Goal: Task Accomplishment & Management: Use online tool/utility

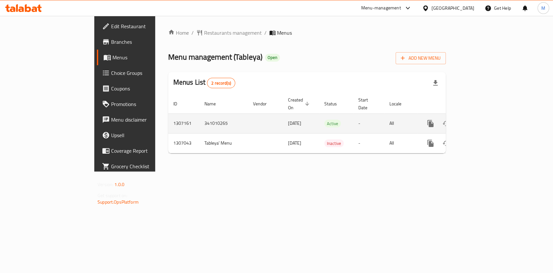
click at [485, 123] on link "enhanced table" at bounding box center [478, 124] width 16 height 16
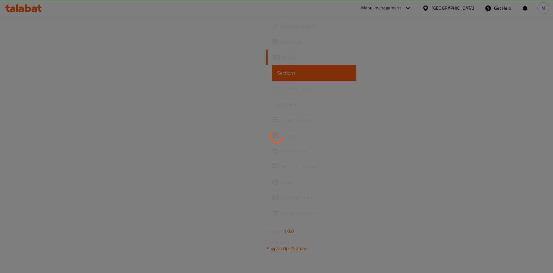
click at [529, 119] on div at bounding box center [276, 136] width 553 height 273
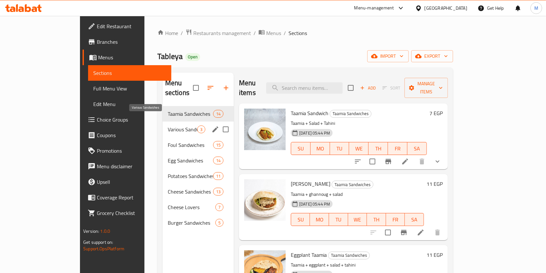
click at [168, 125] on span "Various Sandwiches" at bounding box center [182, 129] width 29 height 8
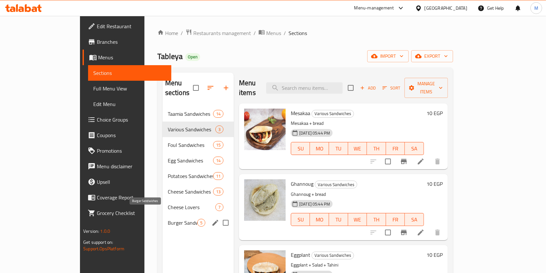
click at [168, 219] on span "Burger Sandwiches" at bounding box center [182, 223] width 29 height 8
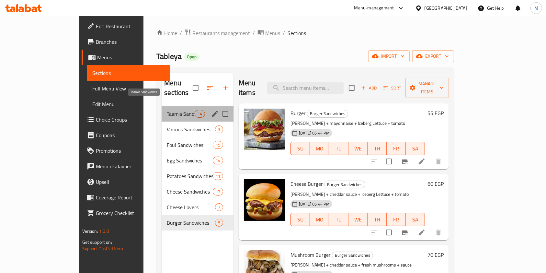
click at [167, 110] on span "Taamia Sandwiches" at bounding box center [181, 114] width 28 height 8
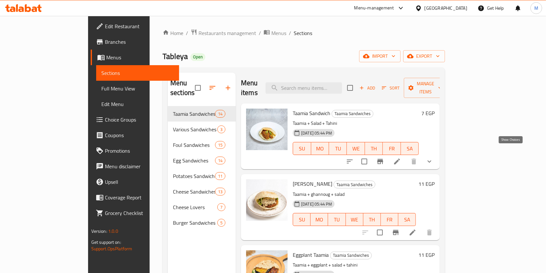
click at [434, 158] on icon "show more" at bounding box center [430, 162] width 8 height 8
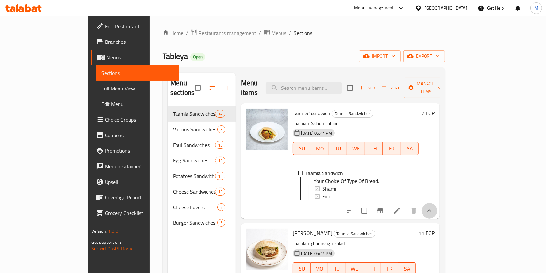
click at [438, 203] on button "show more" at bounding box center [430, 211] width 16 height 16
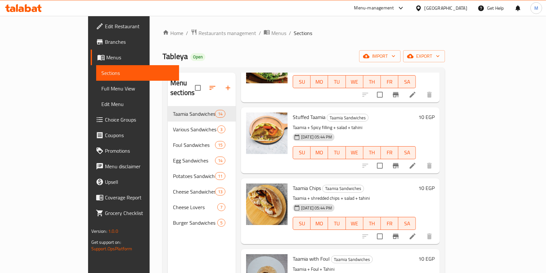
scroll to position [351, 0]
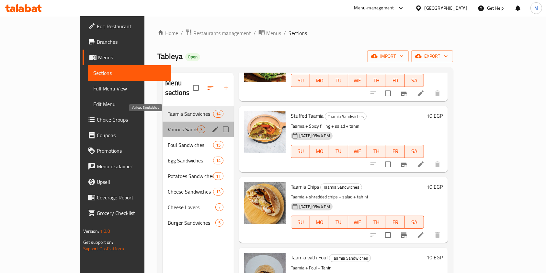
click at [168, 125] on span "Various Sandwiches" at bounding box center [182, 129] width 29 height 8
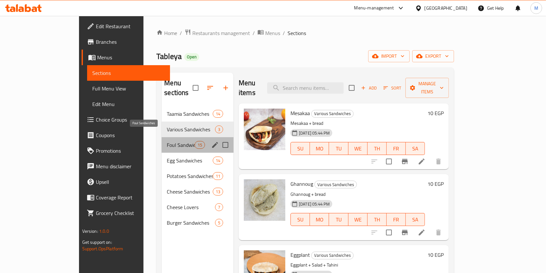
click at [167, 141] on span "Foul Sandwiches" at bounding box center [181, 145] width 28 height 8
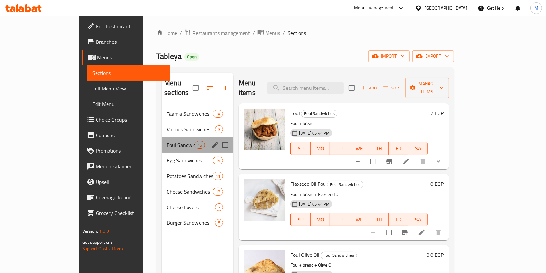
click at [162, 141] on div "Foul Sandwiches 15" at bounding box center [198, 145] width 72 height 16
click at [162, 126] on div "Various Sandwiches 3" at bounding box center [198, 130] width 72 height 16
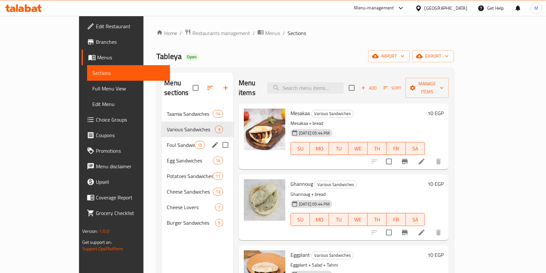
click at [170, 137] on div "Foul Sandwiches 15" at bounding box center [198, 145] width 72 height 16
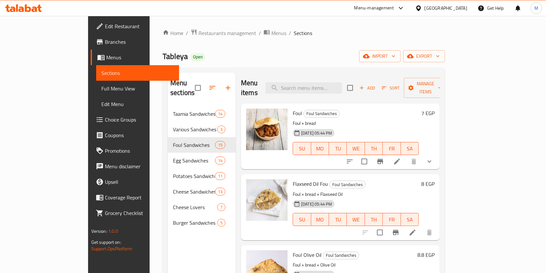
click at [438, 154] on button "show more" at bounding box center [430, 162] width 16 height 16
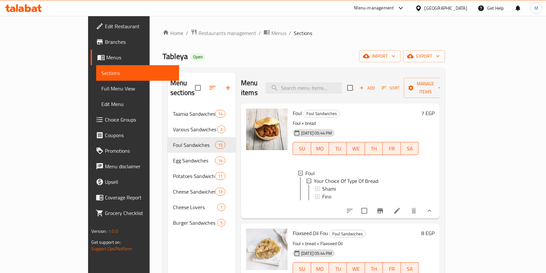
click at [438, 205] on button "show more" at bounding box center [430, 211] width 16 height 16
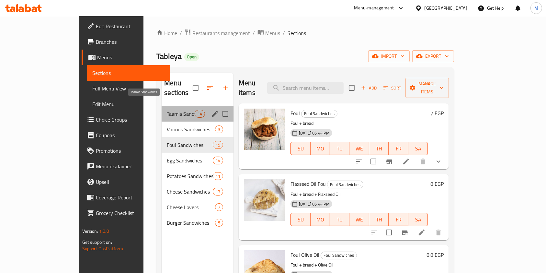
click at [167, 110] on span "Taamia Sandwiches" at bounding box center [181, 114] width 28 height 8
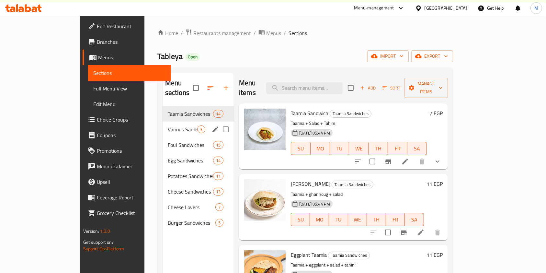
click at [163, 124] on div "Various Sandwiches 3" at bounding box center [198, 130] width 71 height 16
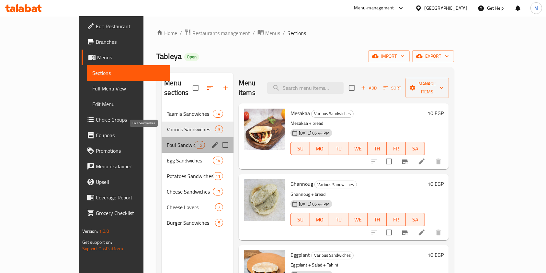
click at [167, 141] on span "Foul Sandwiches" at bounding box center [181, 145] width 28 height 8
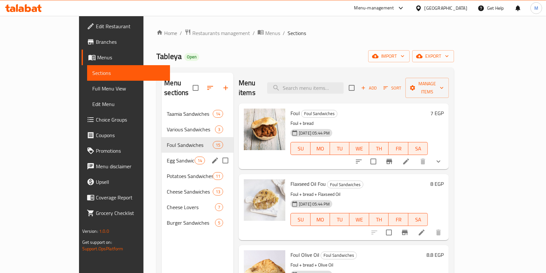
click at [167, 157] on span "Egg Sandwiches" at bounding box center [181, 161] width 28 height 8
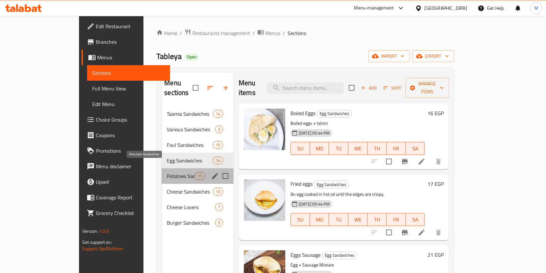
click at [167, 172] on span "Potatoes Sandwiches" at bounding box center [181, 176] width 28 height 8
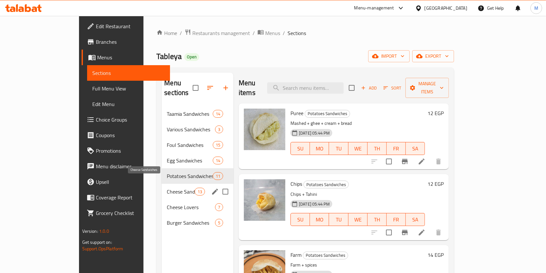
drag, startPoint x: 156, startPoint y: 187, endPoint x: 157, endPoint y: 200, distance: 12.7
click at [162, 188] on div "Cheese Sandwiches 13" at bounding box center [198, 192] width 72 height 16
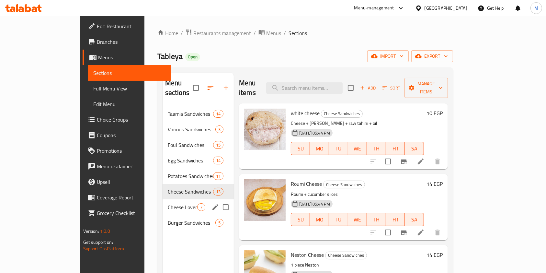
click at [168, 203] on span "Cheese Lovers" at bounding box center [182, 207] width 29 height 8
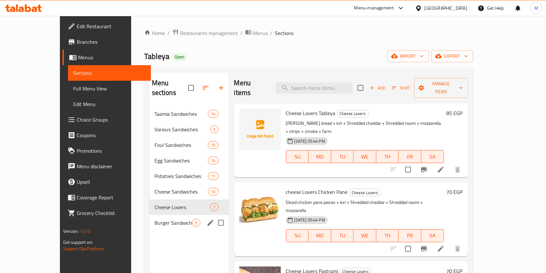
click at [159, 217] on div "Burger Sandwiches 5" at bounding box center [189, 223] width 80 height 16
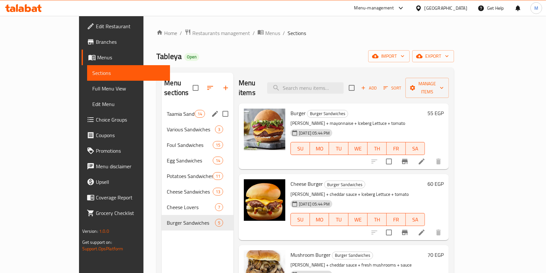
click at [169, 110] on div "Taamia Sandwiches 14" at bounding box center [198, 114] width 72 height 16
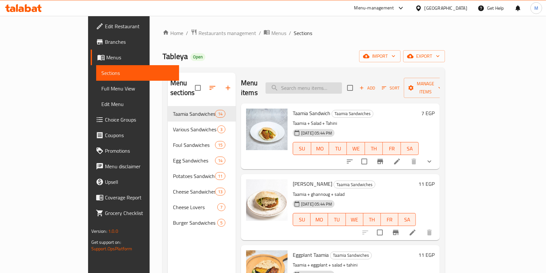
click at [342, 82] on input "search" at bounding box center [304, 87] width 76 height 11
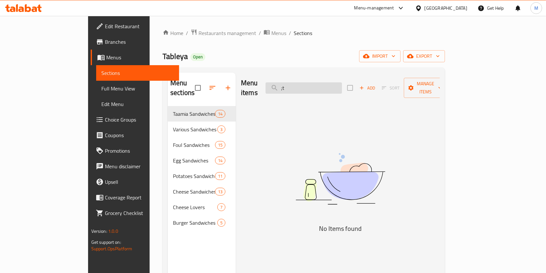
type input ";"
type input "ك"
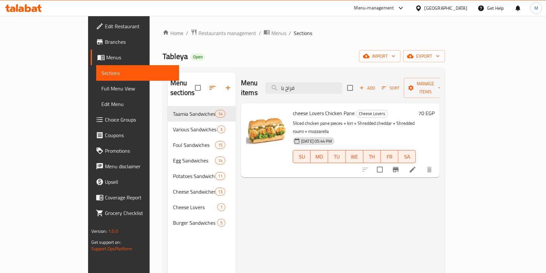
type input "فراخ با"
click at [417, 166] on icon at bounding box center [413, 170] width 8 height 8
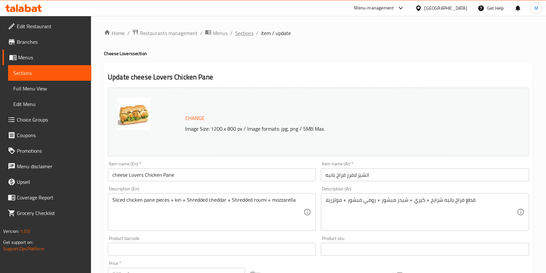
click at [249, 37] on span "Sections" at bounding box center [244, 33] width 18 height 8
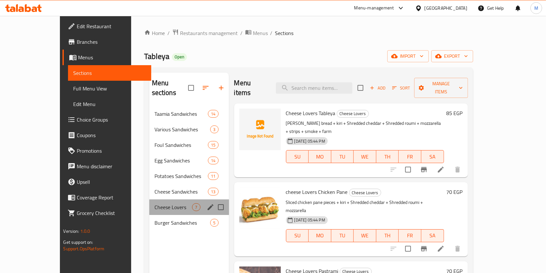
click at [149, 202] on div "Cheese Lovers 7" at bounding box center [189, 207] width 80 height 16
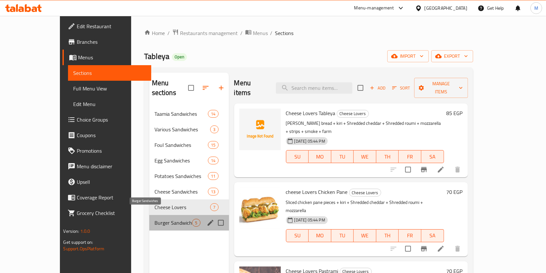
click at [155, 219] on span "Burger Sandwiches" at bounding box center [174, 223] width 38 height 8
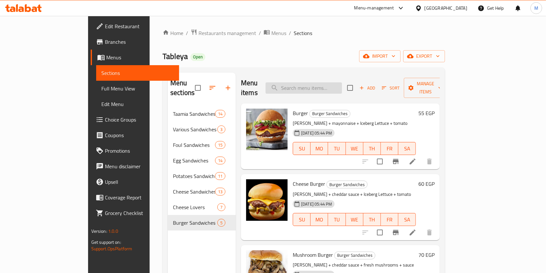
click at [323, 84] on input "search" at bounding box center [304, 87] width 76 height 11
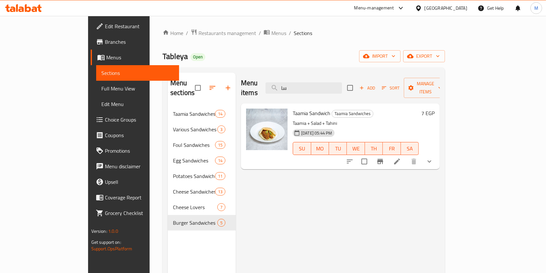
type input "س"
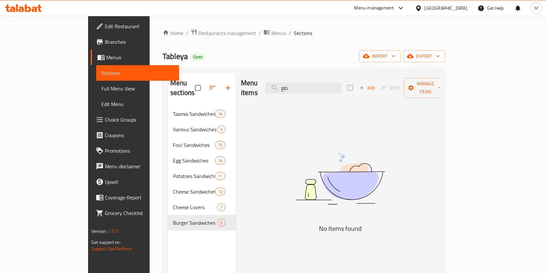
type input "ط"
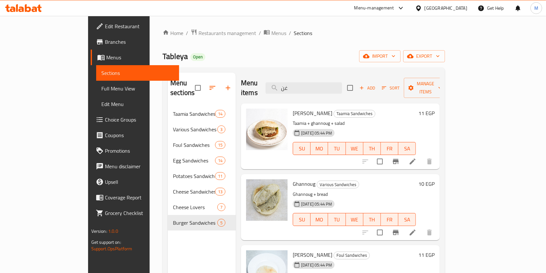
type input "غ"
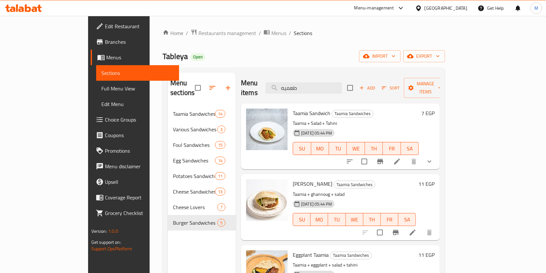
type input "طعميه ب"
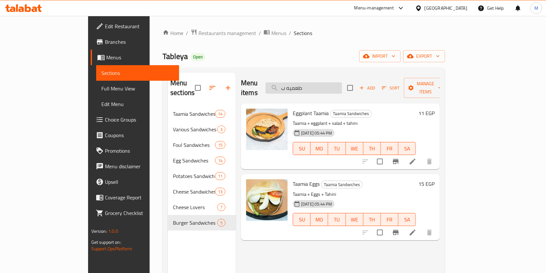
click at [342, 82] on input "طعميه ب" at bounding box center [304, 87] width 76 height 11
click at [342, 83] on input "طعميه ب" at bounding box center [304, 87] width 76 height 11
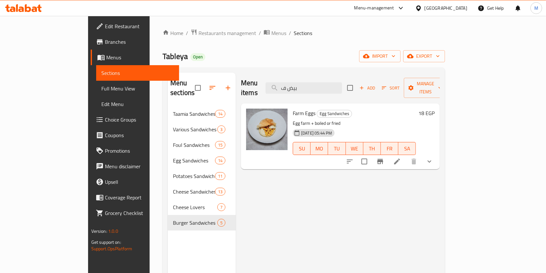
click at [297, 206] on div "Menu items بيض ف Add Sort Manage items Farm Eggs Egg Sandwiches Egg farm + boil…" at bounding box center [338, 209] width 204 height 273
click at [340, 82] on input "بيض ف" at bounding box center [304, 87] width 76 height 11
type input "ب"
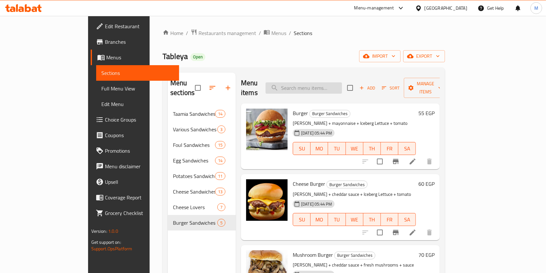
click at [334, 82] on input "search" at bounding box center [304, 87] width 76 height 11
click at [26, 6] on icon at bounding box center [28, 8] width 6 height 8
